Goal: Information Seeking & Learning: Learn about a topic

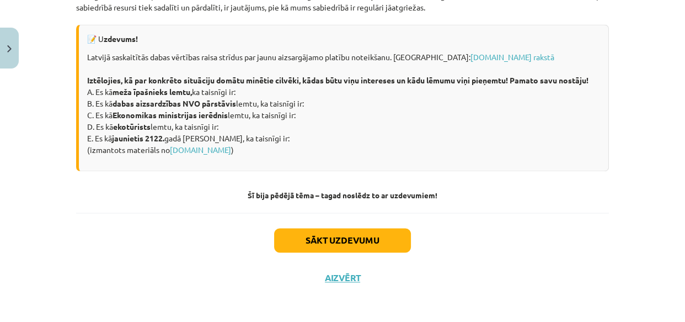
scroll to position [1603, 0]
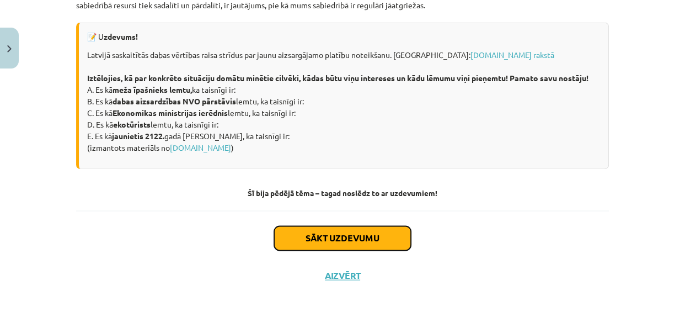
click at [352, 234] on button "Sākt uzdevumu" at bounding box center [342, 238] width 137 height 24
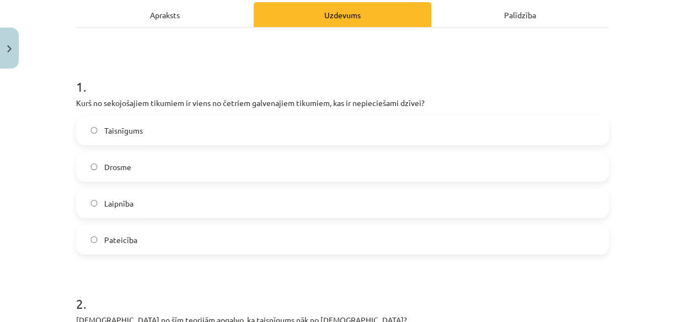
scroll to position [178, 0]
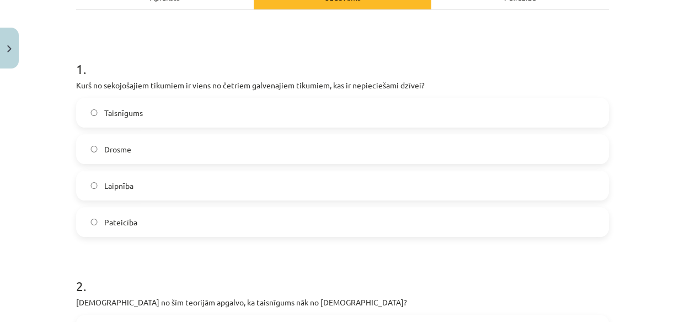
click at [127, 115] on span "Taisnīgums" at bounding box center [123, 113] width 39 height 12
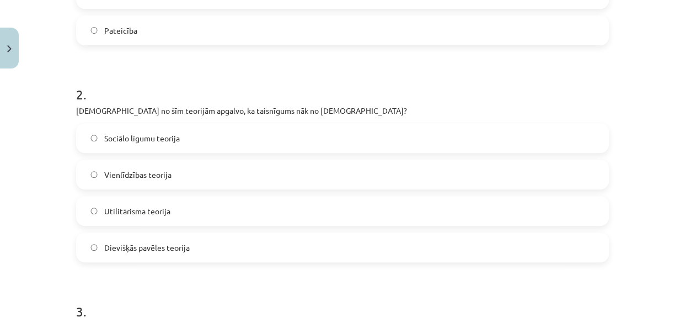
scroll to position [378, 0]
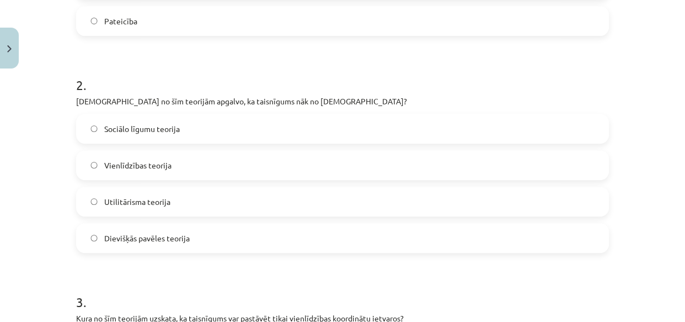
click at [160, 239] on span "Dievišķās pavēles teorija" at bounding box center [146, 238] width 85 height 12
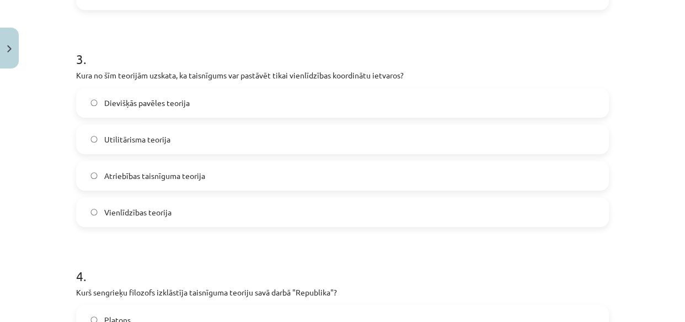
scroll to position [629, 0]
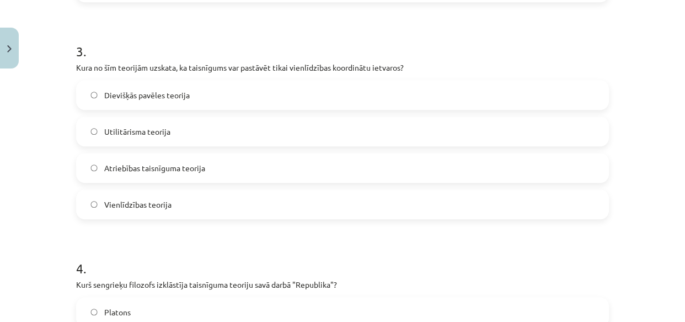
click at [154, 203] on span "Vienlīdzības teorija" at bounding box center [137, 205] width 67 height 12
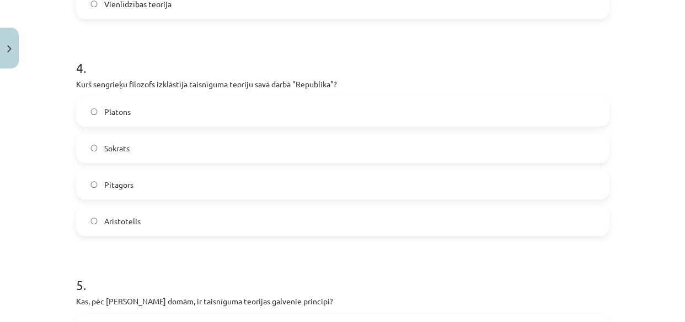
scroll to position [829, 0]
click at [132, 151] on label "Sokrats" at bounding box center [342, 147] width 531 height 28
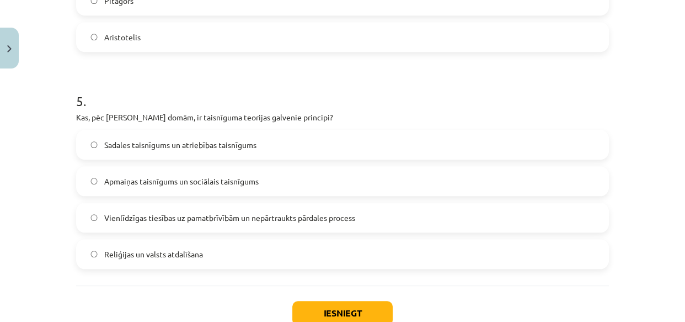
scroll to position [1030, 0]
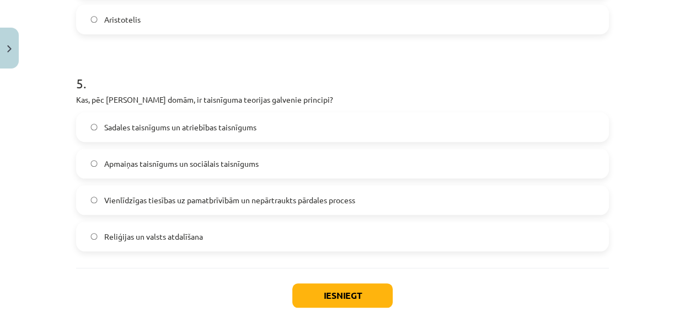
click at [134, 202] on span "Vienlīdzīgas tiesības uz pamatbrīvībām un nepārtraukts pārdales process" at bounding box center [229, 200] width 251 height 12
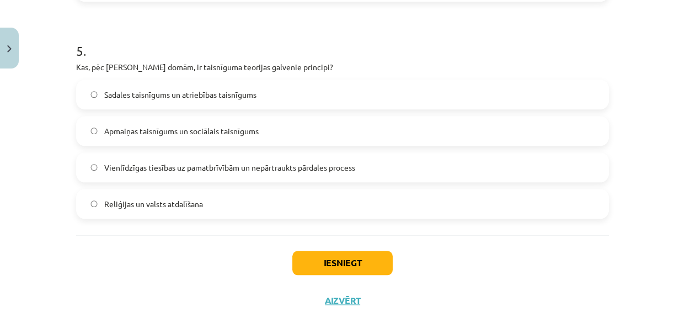
scroll to position [1080, 0]
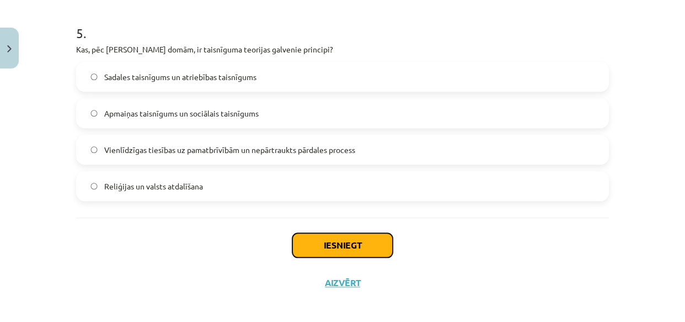
click at [315, 237] on button "Iesniegt" at bounding box center [342, 245] width 100 height 24
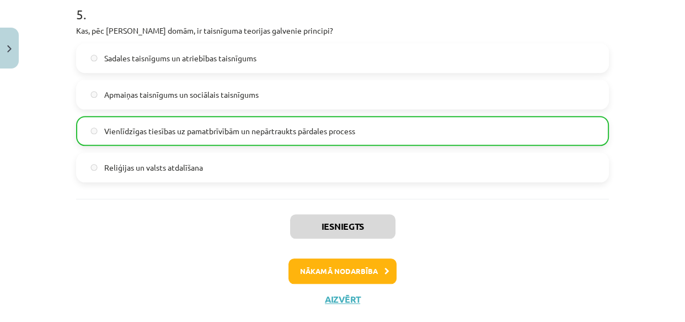
scroll to position [1122, 0]
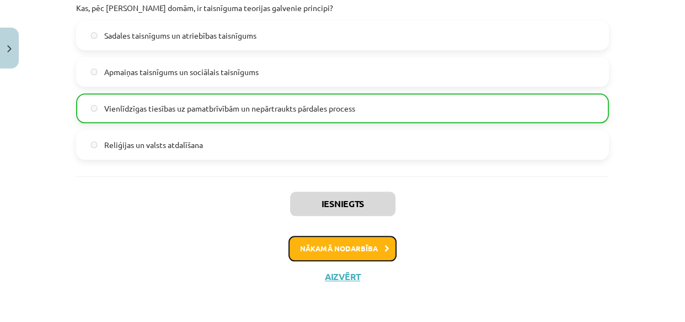
click at [349, 248] on button "Nākamā nodarbība" at bounding box center [342, 247] width 108 height 25
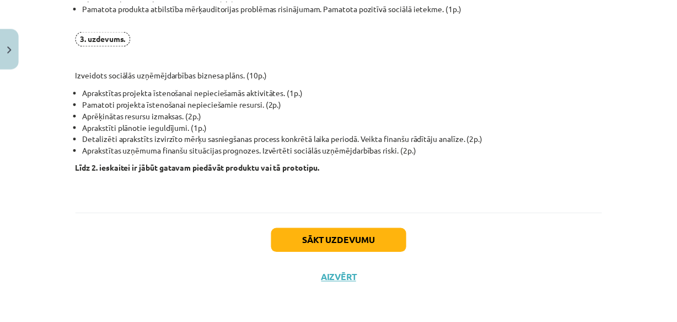
scroll to position [936, 0]
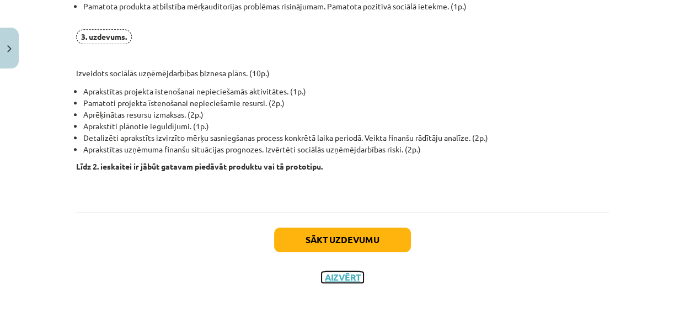
click at [344, 274] on button "Aizvērt" at bounding box center [343, 276] width 42 height 11
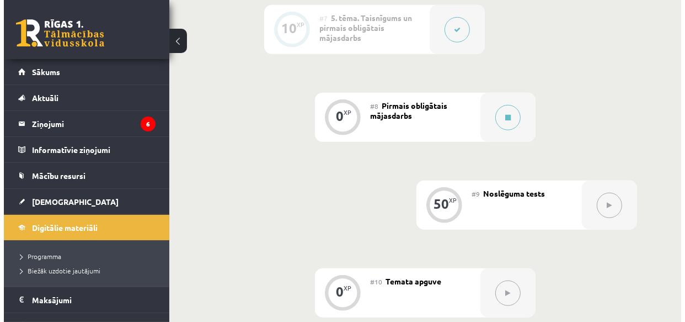
scroll to position [852, 0]
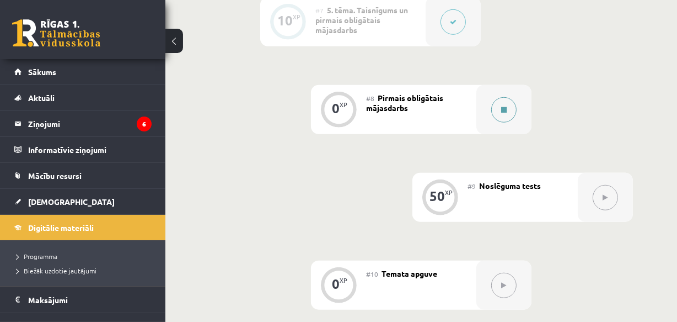
click at [496, 110] on button at bounding box center [503, 109] width 25 height 25
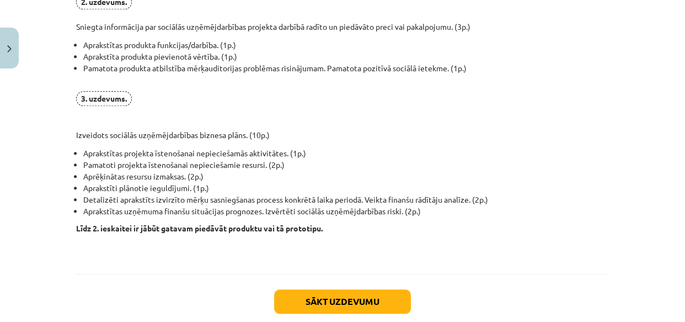
scroll to position [936, 0]
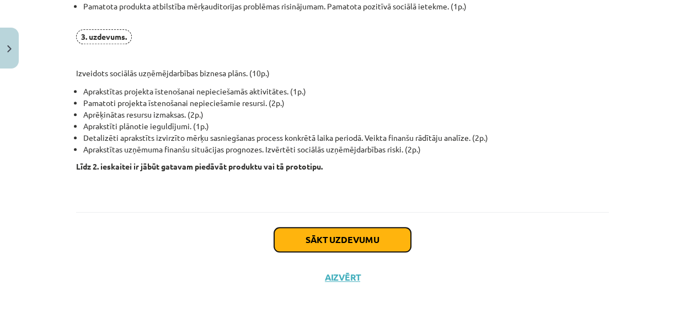
click at [384, 236] on button "Sākt uzdevumu" at bounding box center [342, 239] width 137 height 24
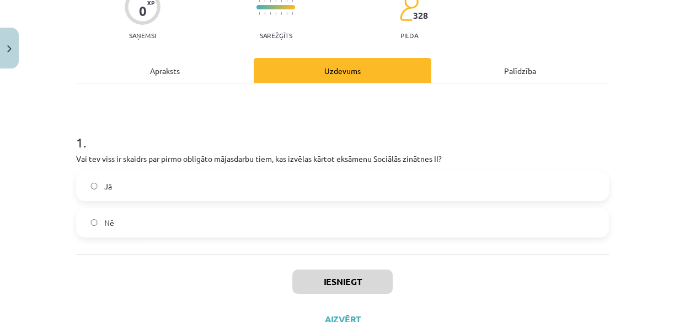
scroll to position [148, 0]
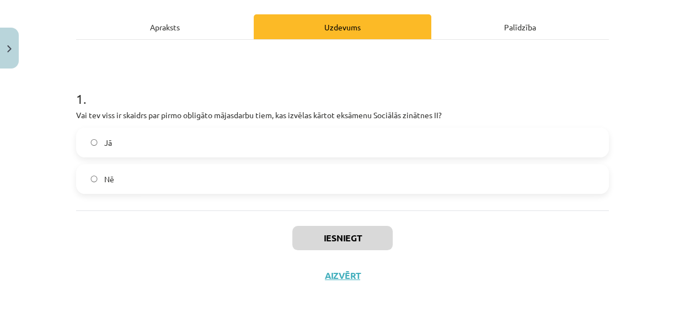
click at [104, 143] on span "Jā" at bounding box center [108, 143] width 8 height 12
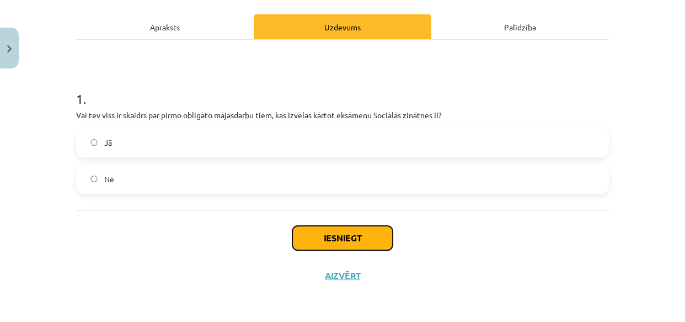
click at [341, 239] on button "Iesniegt" at bounding box center [342, 238] width 100 height 24
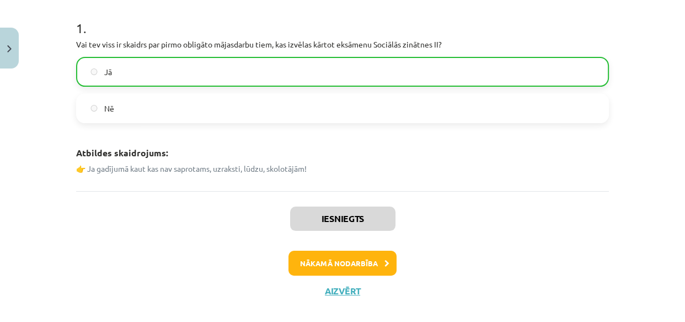
scroll to position [233, 0]
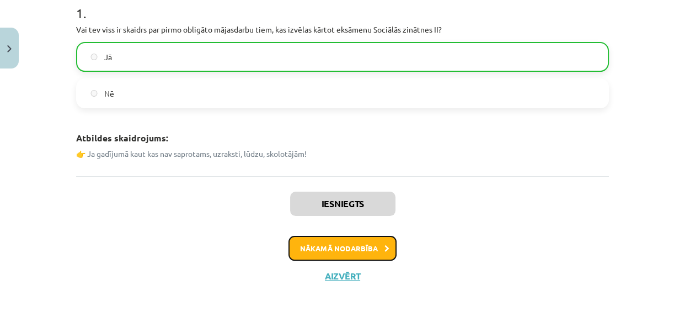
click at [338, 249] on button "Nākamā nodarbība" at bounding box center [342, 247] width 108 height 25
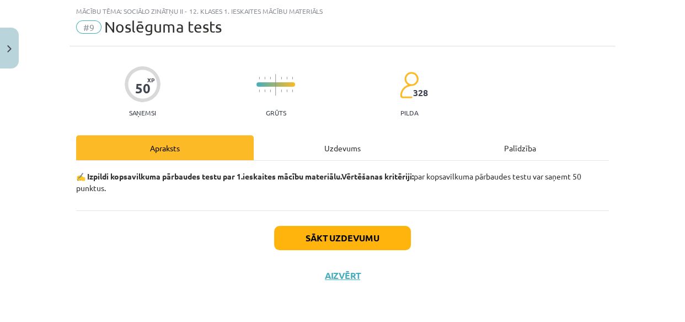
scroll to position [27, 0]
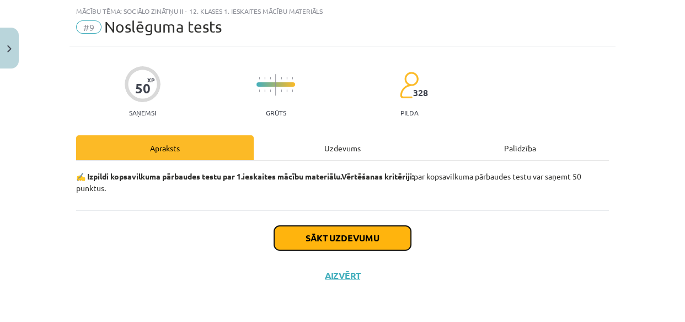
click at [338, 240] on button "Sākt uzdevumu" at bounding box center [342, 238] width 137 height 24
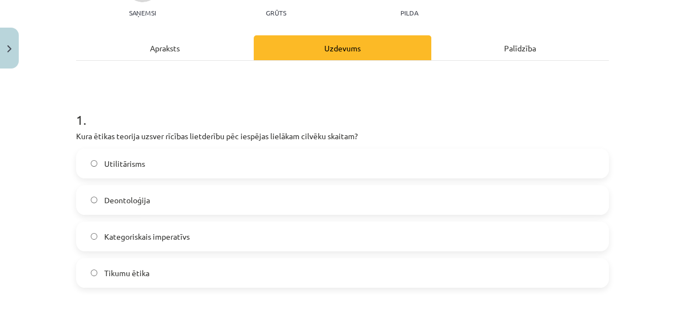
scroll to position [177, 0]
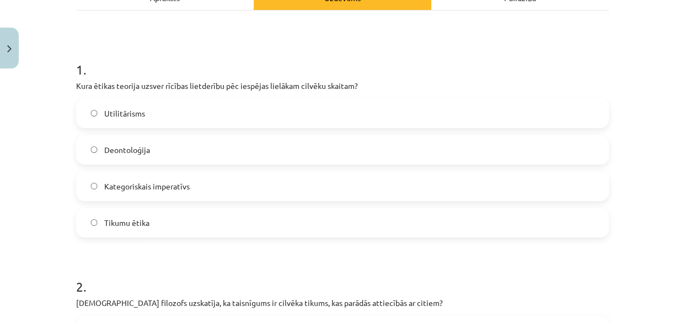
click at [121, 110] on span "Utilitārisms" at bounding box center [124, 114] width 41 height 12
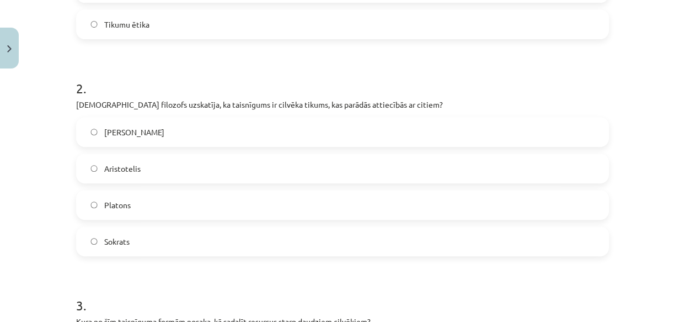
scroll to position [378, 0]
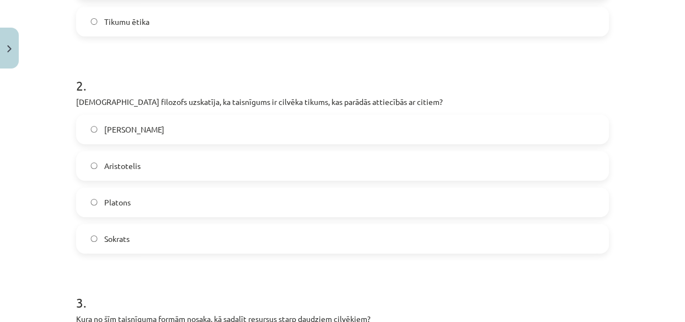
click at [122, 202] on span "Platons" at bounding box center [117, 202] width 26 height 12
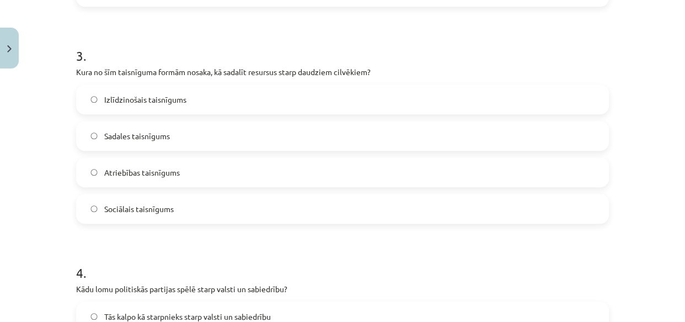
scroll to position [629, 0]
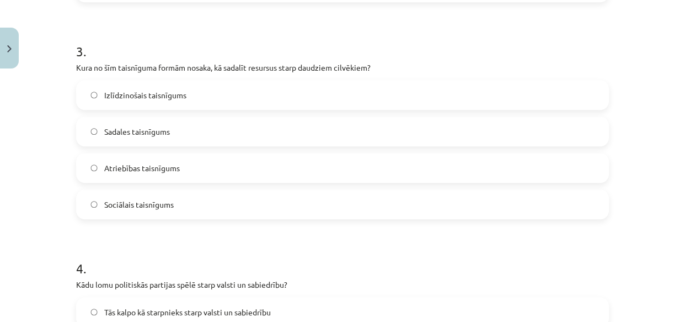
click at [121, 205] on span "Sociālais taisnīgums" at bounding box center [138, 205] width 69 height 12
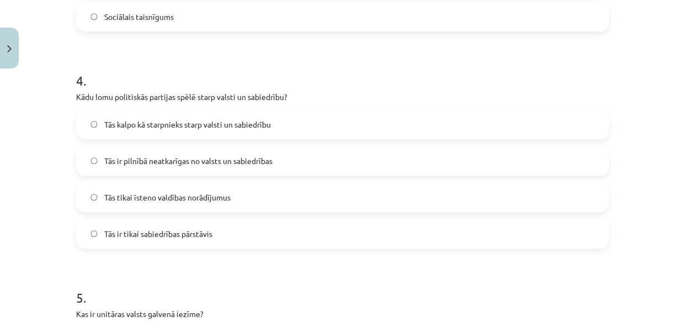
scroll to position [829, 0]
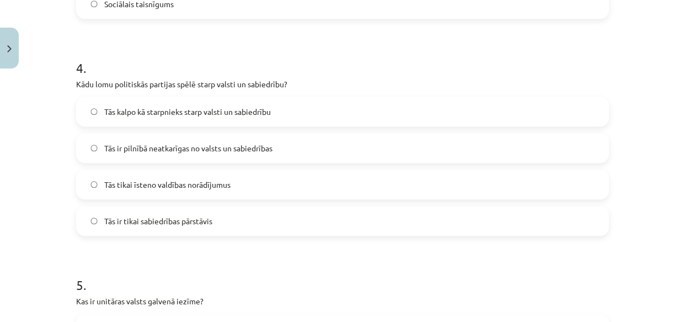
click at [141, 106] on span "Tās kalpo kā starpnieks starp valsti un sabiedrību" at bounding box center [187, 112] width 167 height 12
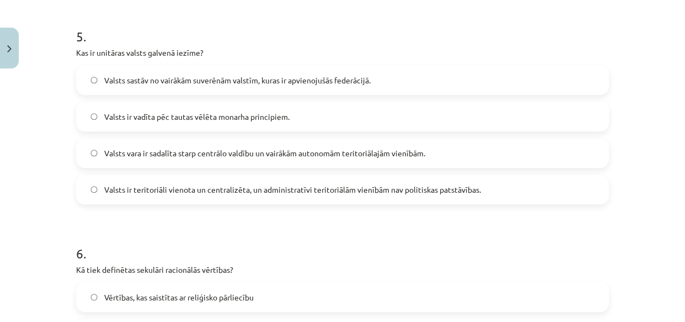
scroll to position [1080, 0]
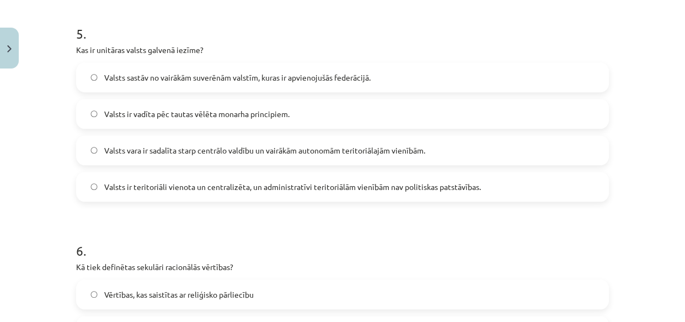
click at [176, 184] on span "Valsts ir teritoriāli vienota un centralizēta, un administratīvi teritoriālām v…" at bounding box center [292, 187] width 377 height 12
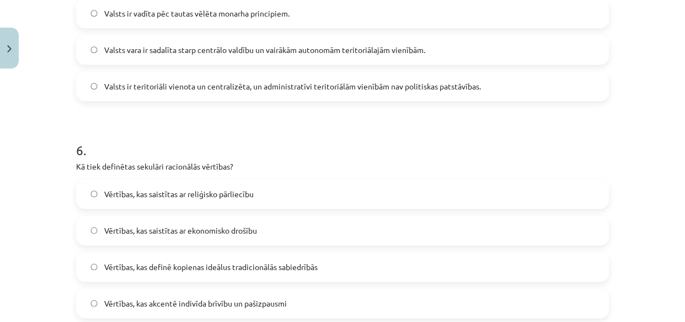
scroll to position [1230, 0]
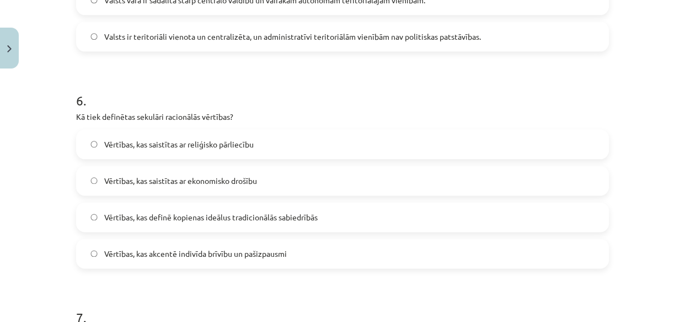
click at [191, 215] on span "Vērtības, kas definē kopienas ideālus tradicionālās sabiedrībās" at bounding box center [210, 217] width 213 height 12
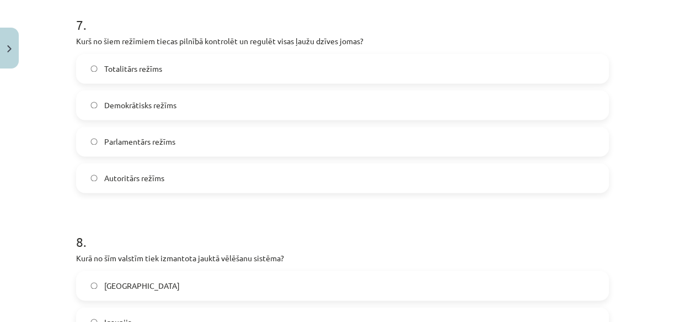
scroll to position [1531, 0]
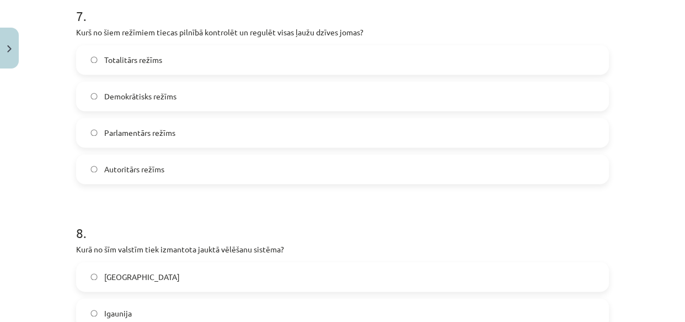
click at [143, 61] on span "Totalitārs režīms" at bounding box center [133, 60] width 58 height 12
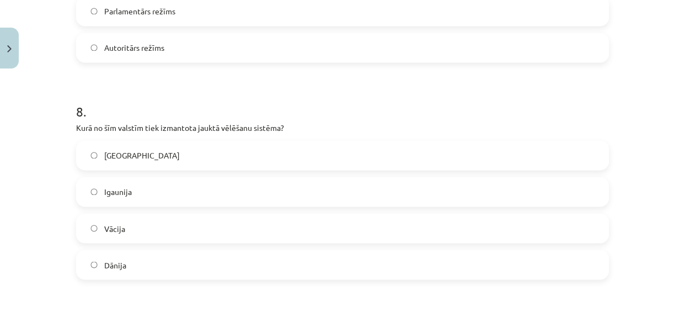
scroll to position [1681, 0]
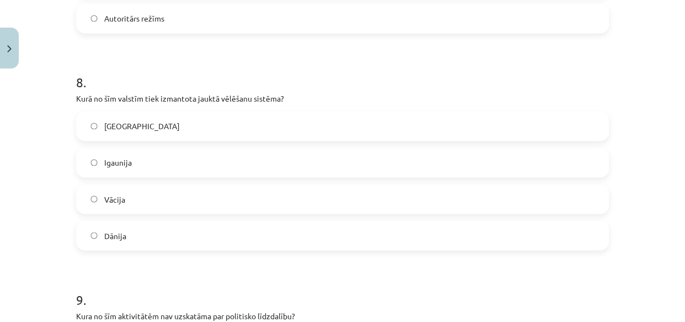
click at [122, 196] on label "Vācija" at bounding box center [342, 199] width 531 height 28
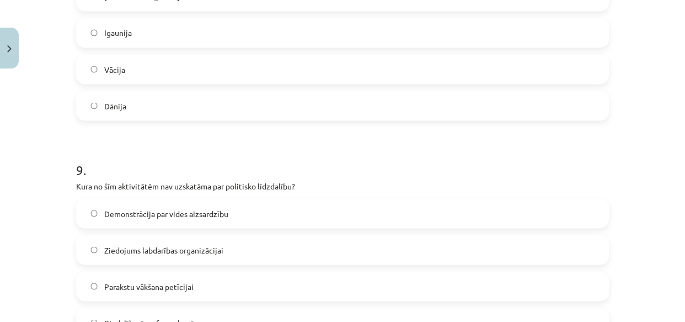
scroll to position [1882, 0]
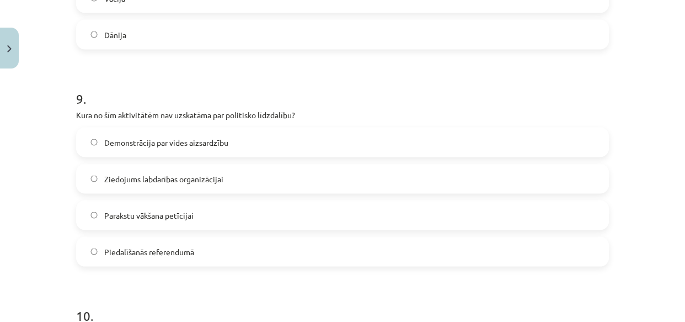
click at [138, 143] on span "Demonstrācija par vides aizsardzību" at bounding box center [166, 143] width 124 height 12
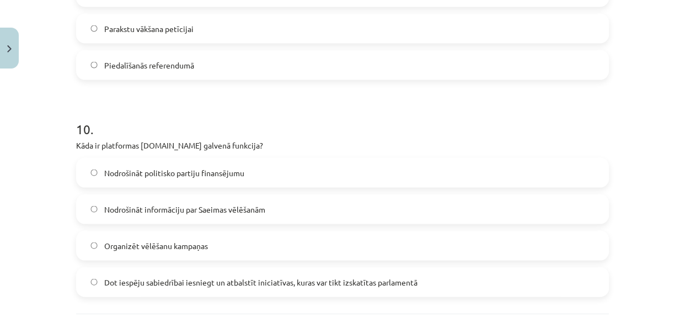
scroll to position [2082, 0]
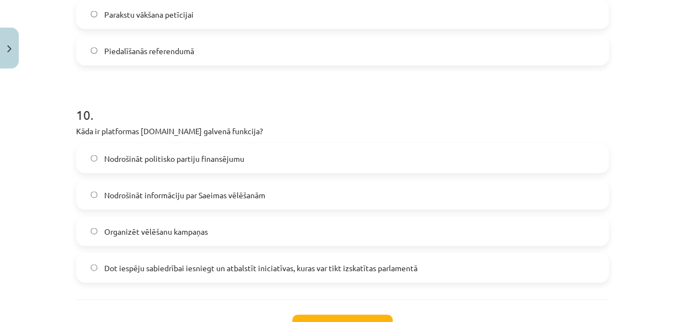
click at [206, 269] on span "Dot iespēju sabiedrībai iesniegt un atbalstīt iniciatīvas, kuras var tikt izska…" at bounding box center [260, 268] width 313 height 12
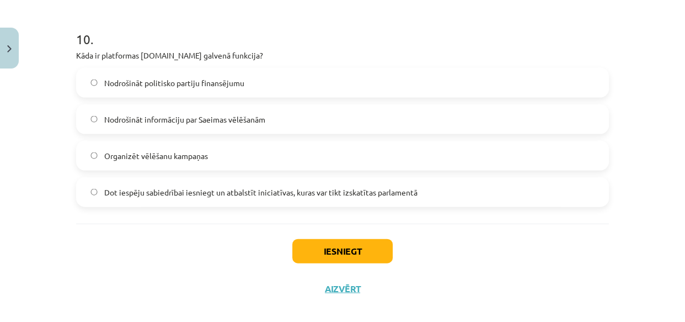
scroll to position [2171, 0]
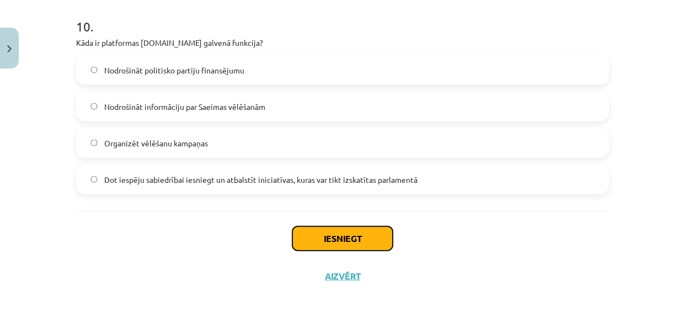
click at [322, 239] on button "Iesniegt" at bounding box center [342, 238] width 100 height 24
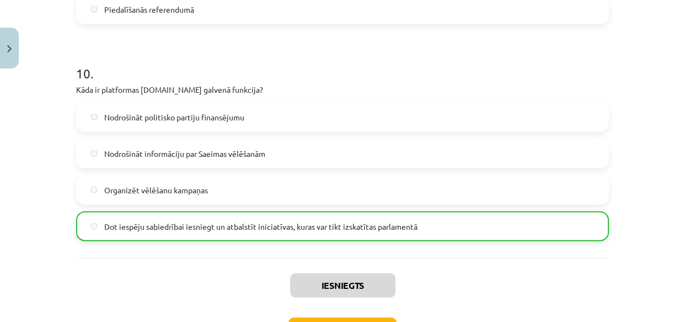
scroll to position [2205, 0]
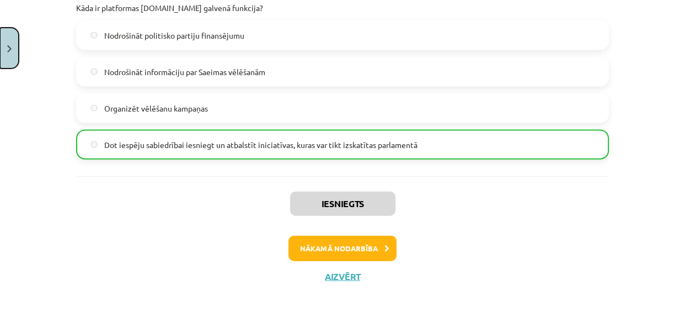
click at [8, 49] on img "Close" at bounding box center [9, 48] width 4 height 7
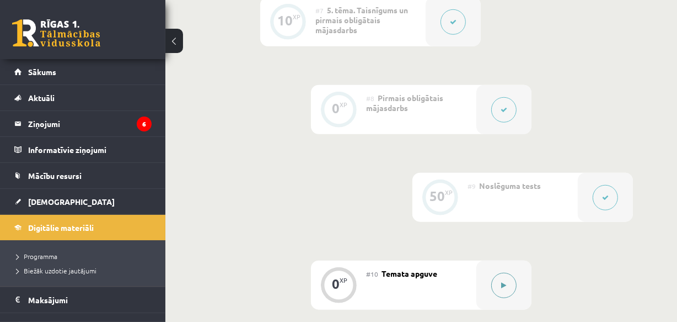
click at [493, 282] on button at bounding box center [503, 284] width 25 height 25
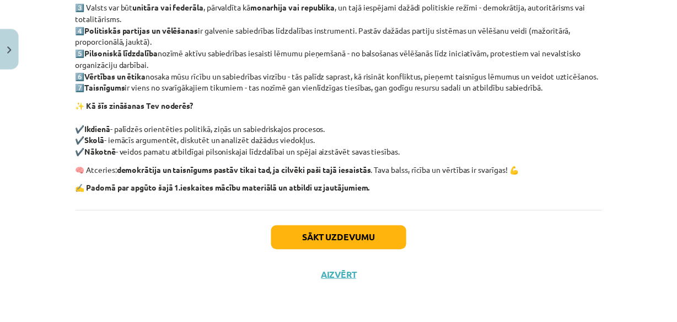
scroll to position [301, 0]
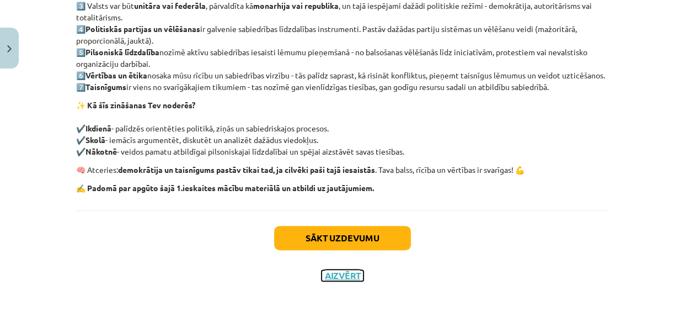
click at [345, 281] on button "Aizvērt" at bounding box center [343, 275] width 42 height 11
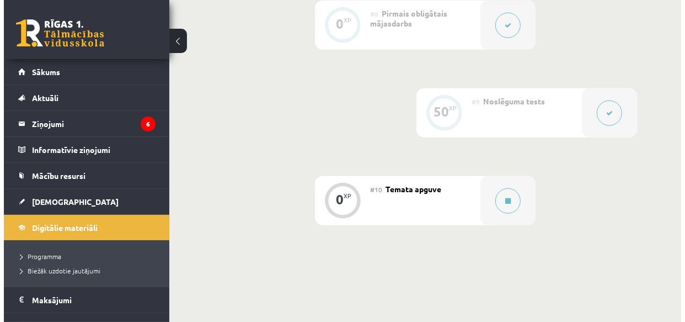
scroll to position [1003, 0]
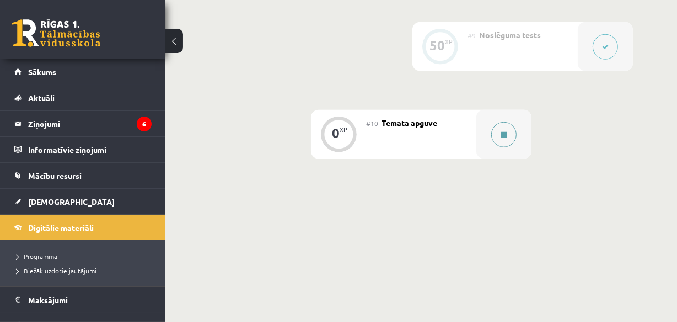
click at [491, 140] on div at bounding box center [503, 134] width 55 height 49
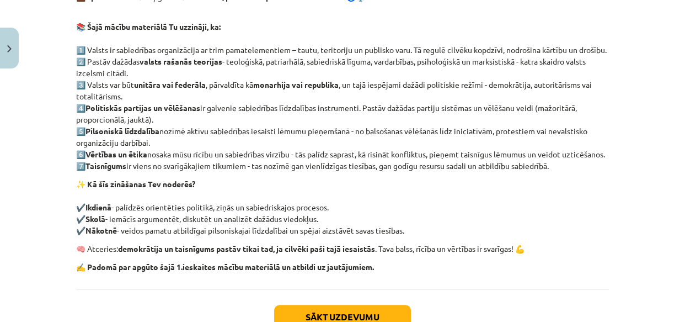
scroll to position [250, 0]
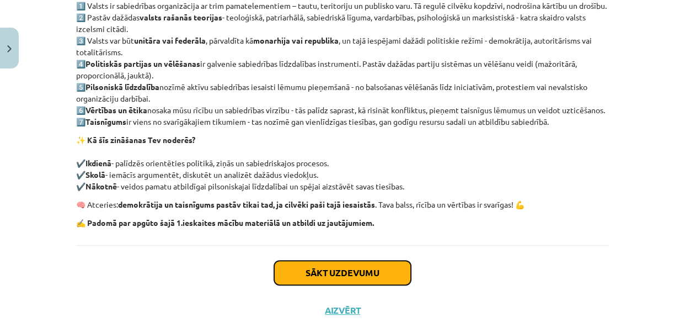
click at [353, 285] on button "Sākt uzdevumu" at bounding box center [342, 272] width 137 height 24
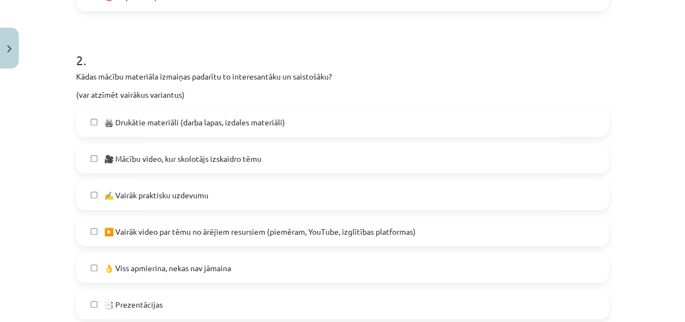
scroll to position [479, 0]
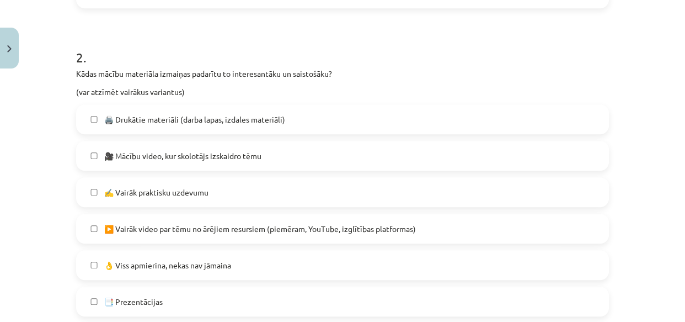
click at [110, 154] on span "🎥 Mācību video, kur skolotājs izskaidro tēmu" at bounding box center [182, 156] width 157 height 12
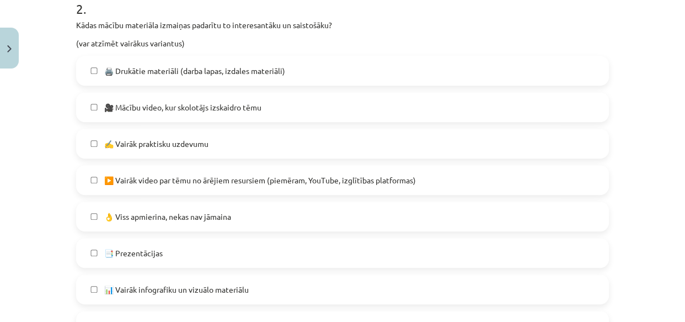
scroll to position [529, 0]
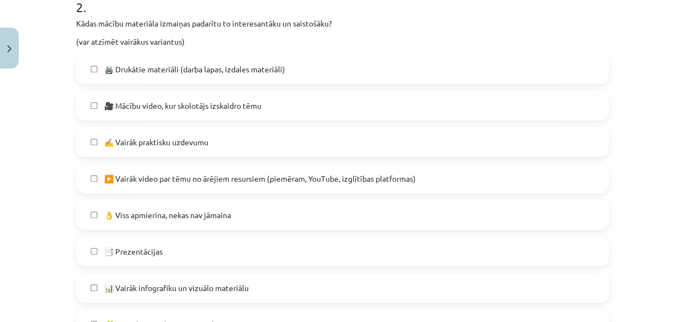
click at [142, 180] on span "▶️ Vairāk video par tēmu no ārējiem resursiem (piemēram, YouTube, izglītības pl…" at bounding box center [260, 179] width 312 height 12
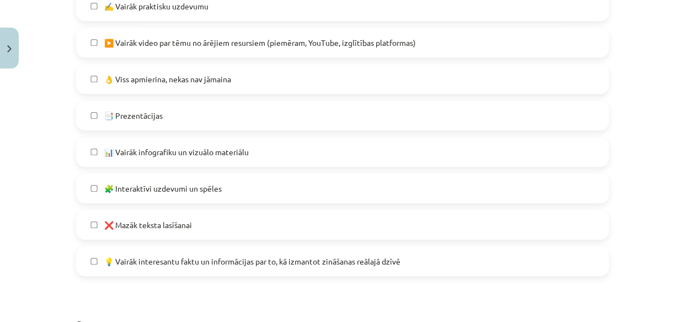
scroll to position [679, 0]
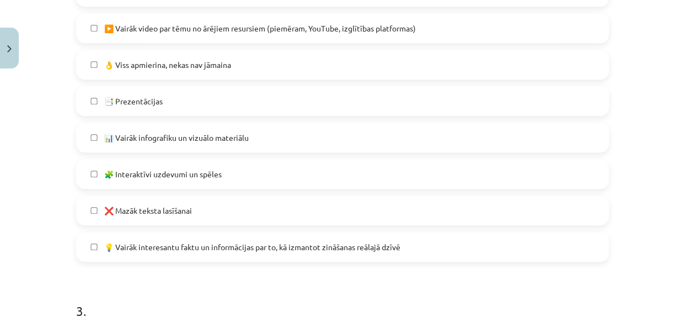
click at [165, 174] on span "🧩 Interaktīvi uzdevumi un spēles" at bounding box center [162, 174] width 117 height 12
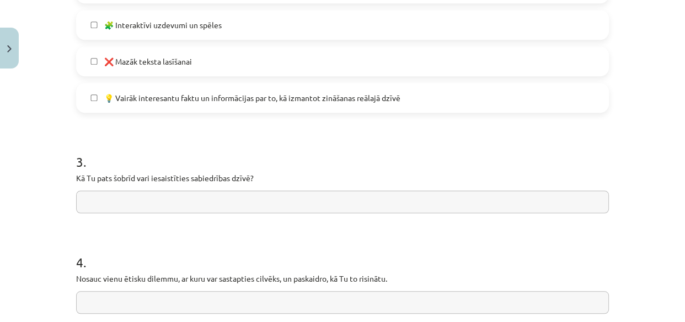
scroll to position [829, 0]
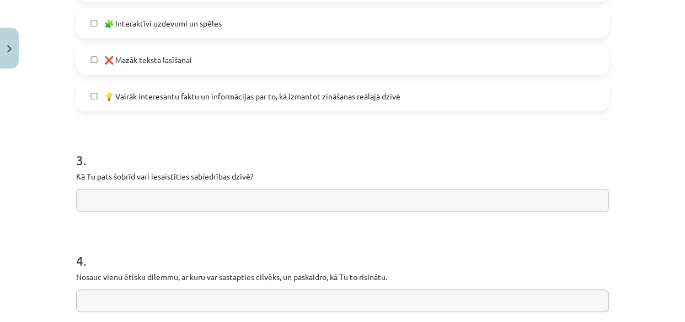
click at [220, 203] on input "text" at bounding box center [342, 200] width 533 height 23
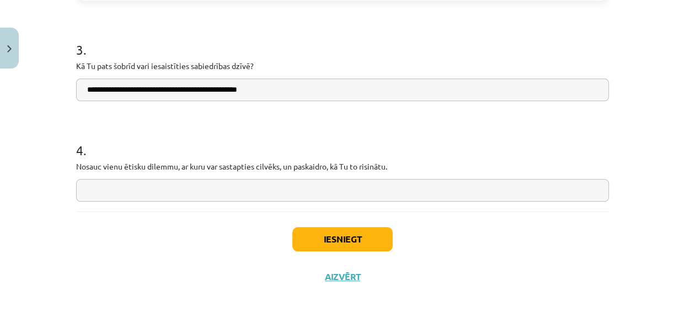
scroll to position [940, 0]
type input "**********"
click at [180, 192] on input "text" at bounding box center [342, 189] width 533 height 23
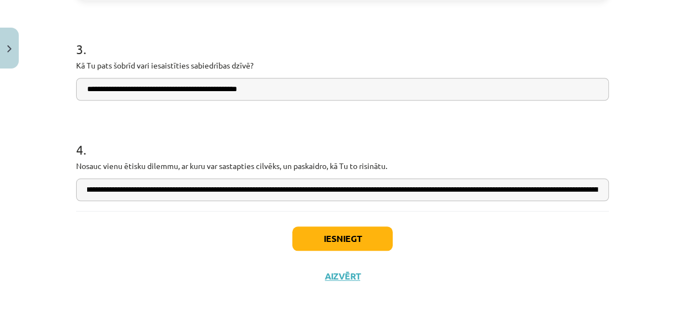
scroll to position [0, 0]
type input "**********"
click at [333, 240] on button "Iesniegt" at bounding box center [342, 238] width 100 height 24
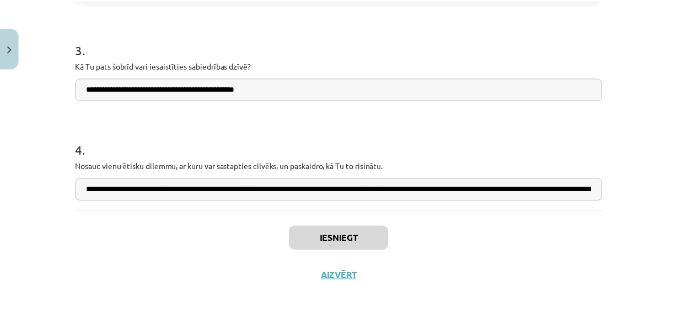
scroll to position [1001, 0]
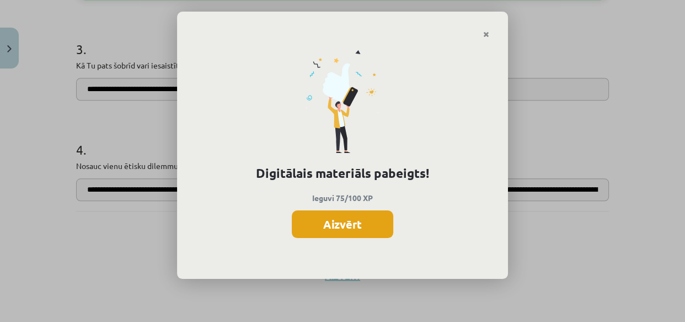
click at [361, 228] on button "Aizvērt" at bounding box center [342, 224] width 101 height 28
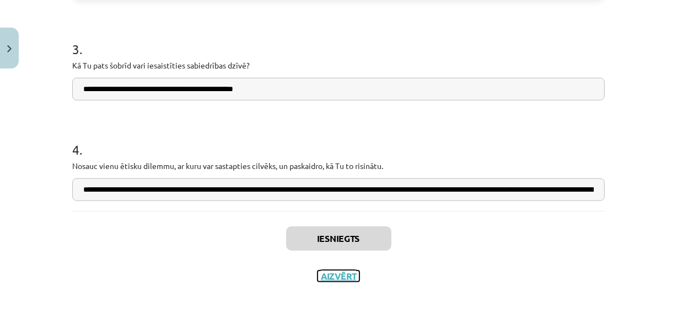
click at [345, 277] on button "Aizvērt" at bounding box center [339, 275] width 42 height 11
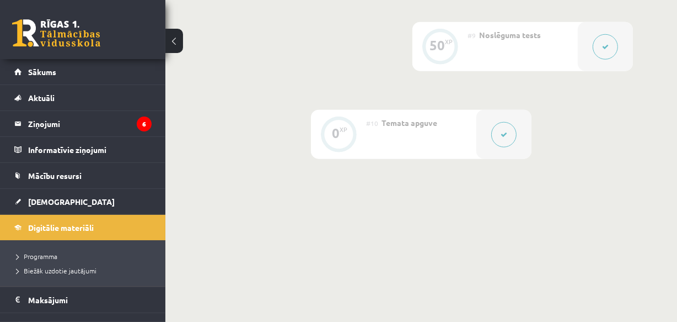
click at [175, 41] on button at bounding box center [174, 41] width 18 height 24
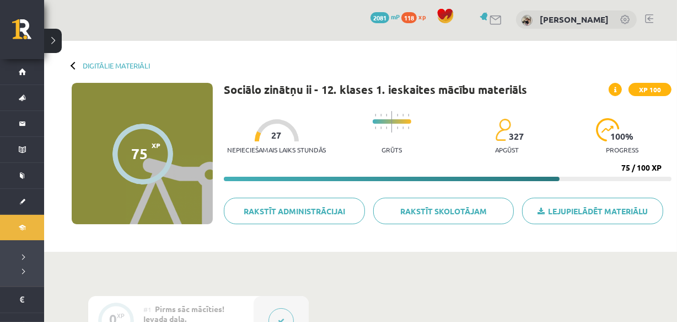
scroll to position [0, 0]
